Goal: Information Seeking & Learning: Learn about a topic

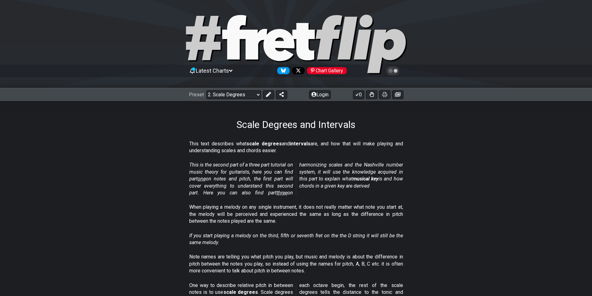
click at [294, 40] on icon at bounding box center [296, 45] width 224 height 62
select select "/welcome"
select select "C"
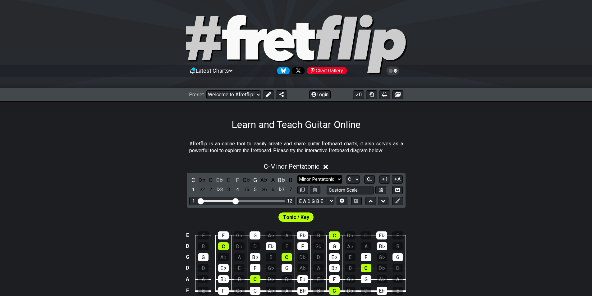
click at [322, 177] on select "Minor Pentatonic Click to edit Minor Pentatonic Major Pentatonic Minor Blues Ma…" at bounding box center [319, 179] width 45 height 8
click at [297, 175] on select "Minor Pentatonic Click to edit Minor Pentatonic Major Pentatonic Minor Blues Ma…" at bounding box center [319, 179] width 45 height 8
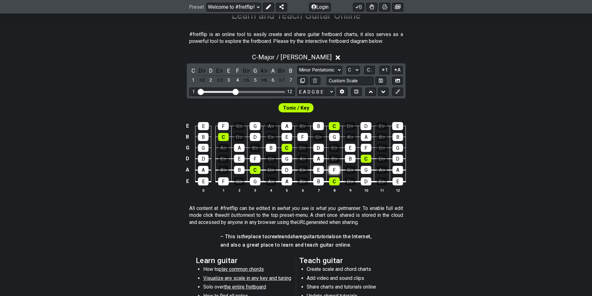
scroll to position [124, 0]
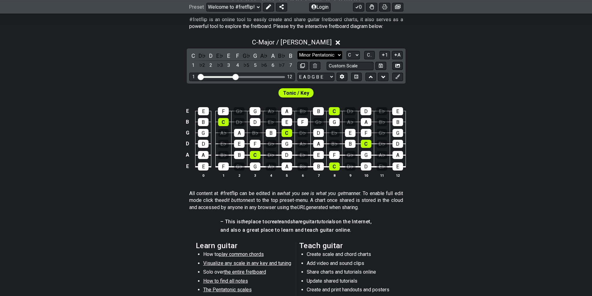
click at [336, 59] on select "Minor Pentatonic Click to edit Minor Pentatonic Major Pentatonic Minor Blues Ma…" at bounding box center [319, 55] width 45 height 8
click at [297, 51] on select "Minor Pentatonic Click to edit Minor Pentatonic Major Pentatonic Minor Blues Ma…" at bounding box center [319, 55] width 45 height 8
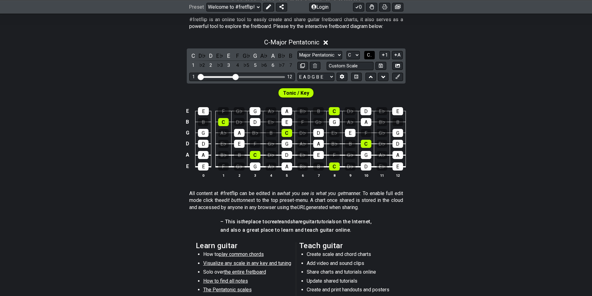
click at [366, 52] on button "C.." at bounding box center [369, 55] width 11 height 8
click at [371, 57] on span "1..7" at bounding box center [369, 55] width 7 height 6
click at [368, 57] on span "..." at bounding box center [369, 55] width 3 height 6
click at [370, 54] on span "C.." at bounding box center [369, 55] width 5 height 6
click at [338, 58] on select "Minor Pentatonic Click to edit Minor Pentatonic Major Pentatonic Minor Blues Ma…" at bounding box center [319, 55] width 45 height 8
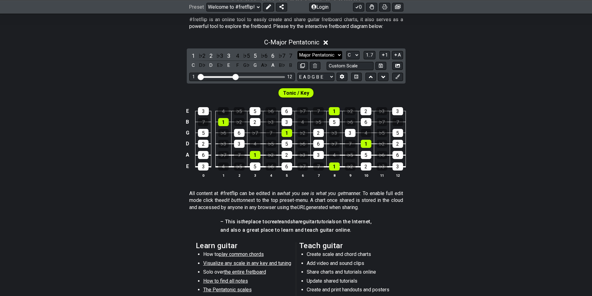
select select "Major / [PERSON_NAME]"
click at [297, 51] on select "Minor Pentatonic Click to edit Minor Pentatonic Major Pentatonic Minor Blues Ma…" at bounding box center [319, 55] width 45 height 8
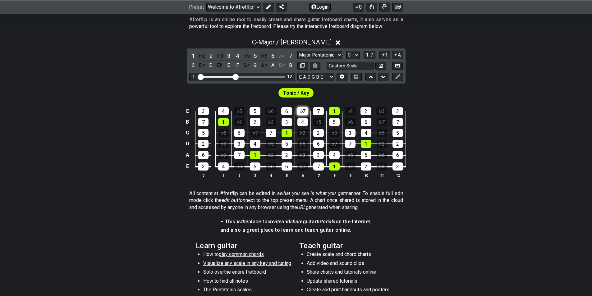
click at [303, 113] on div "♭7" at bounding box center [302, 111] width 11 height 8
click at [302, 113] on div "♭7" at bounding box center [302, 111] width 11 height 8
click at [301, 112] on div "♭7" at bounding box center [302, 111] width 11 height 8
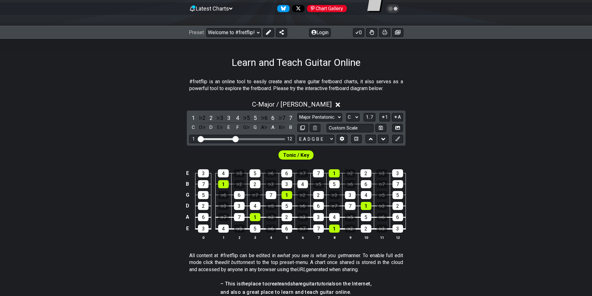
scroll to position [64, 0]
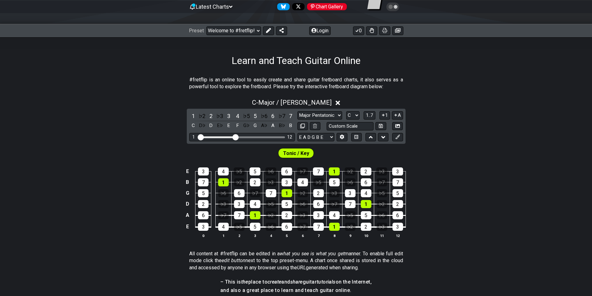
click at [288, 48] on div "Learn and Teach Guitar Online" at bounding box center [296, 51] width 592 height 29
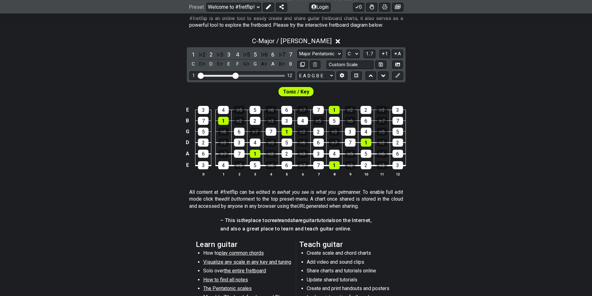
scroll to position [126, 0]
